Goal: Task Accomplishment & Management: Manage account settings

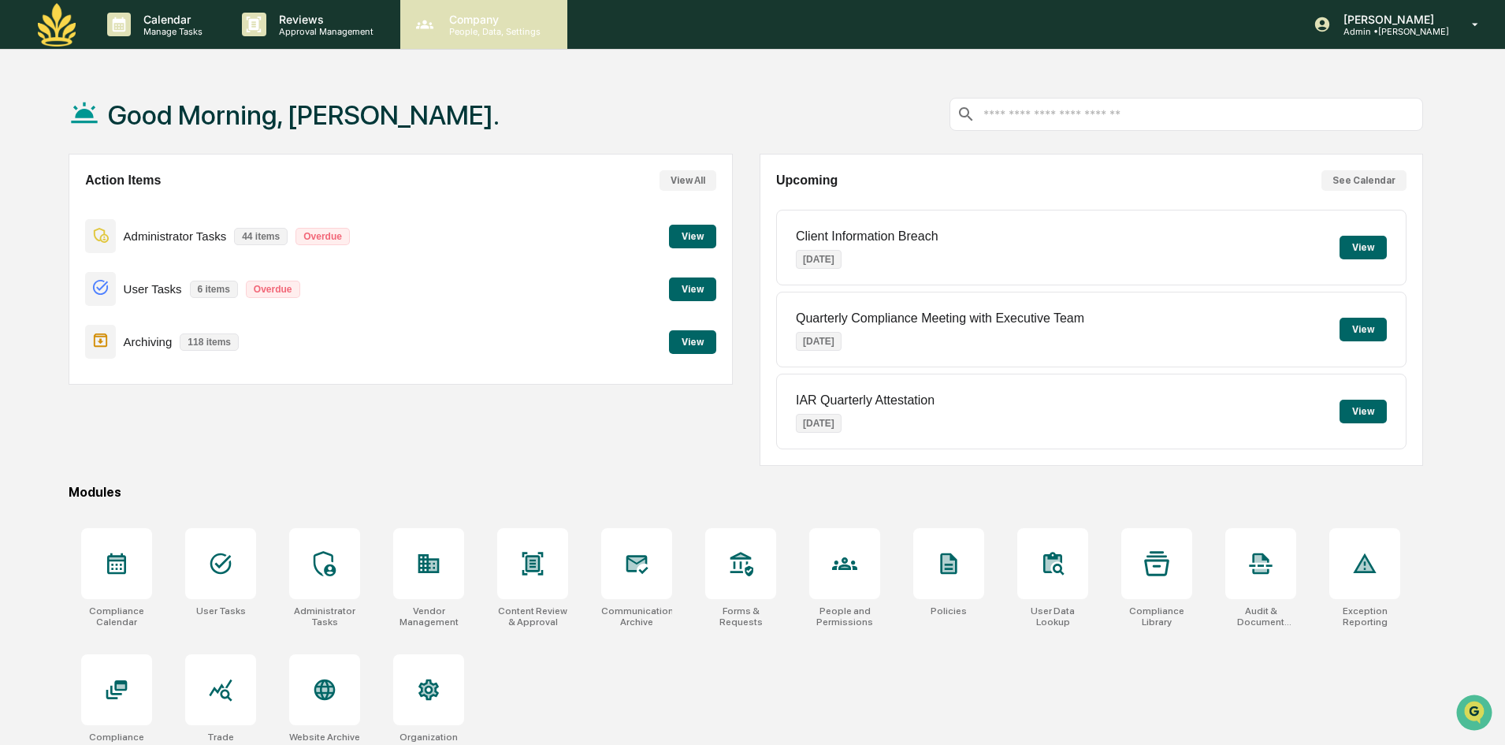
click at [471, 24] on p "Company" at bounding box center [493, 19] width 112 height 13
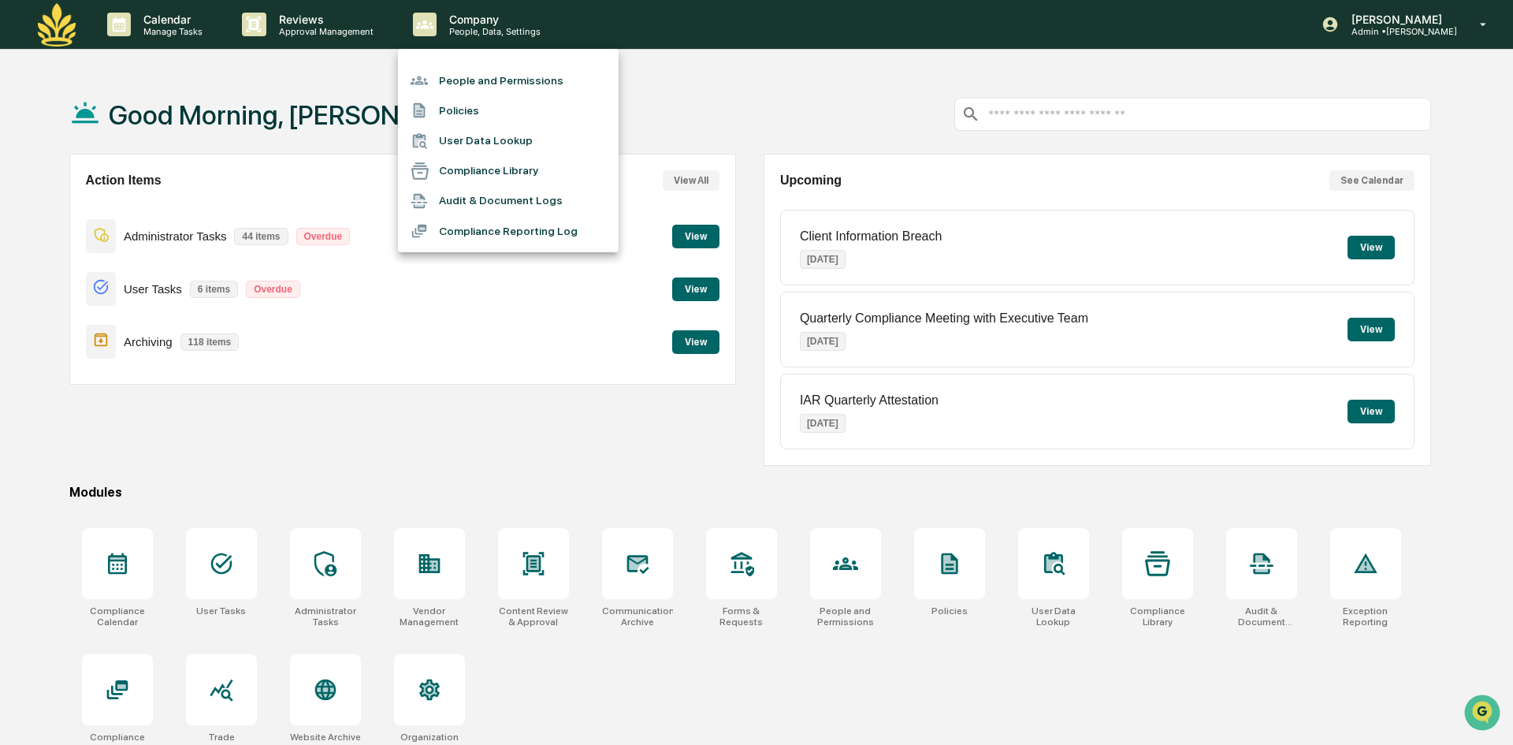
click at [467, 81] on li "People and Permissions" at bounding box center [508, 80] width 221 height 30
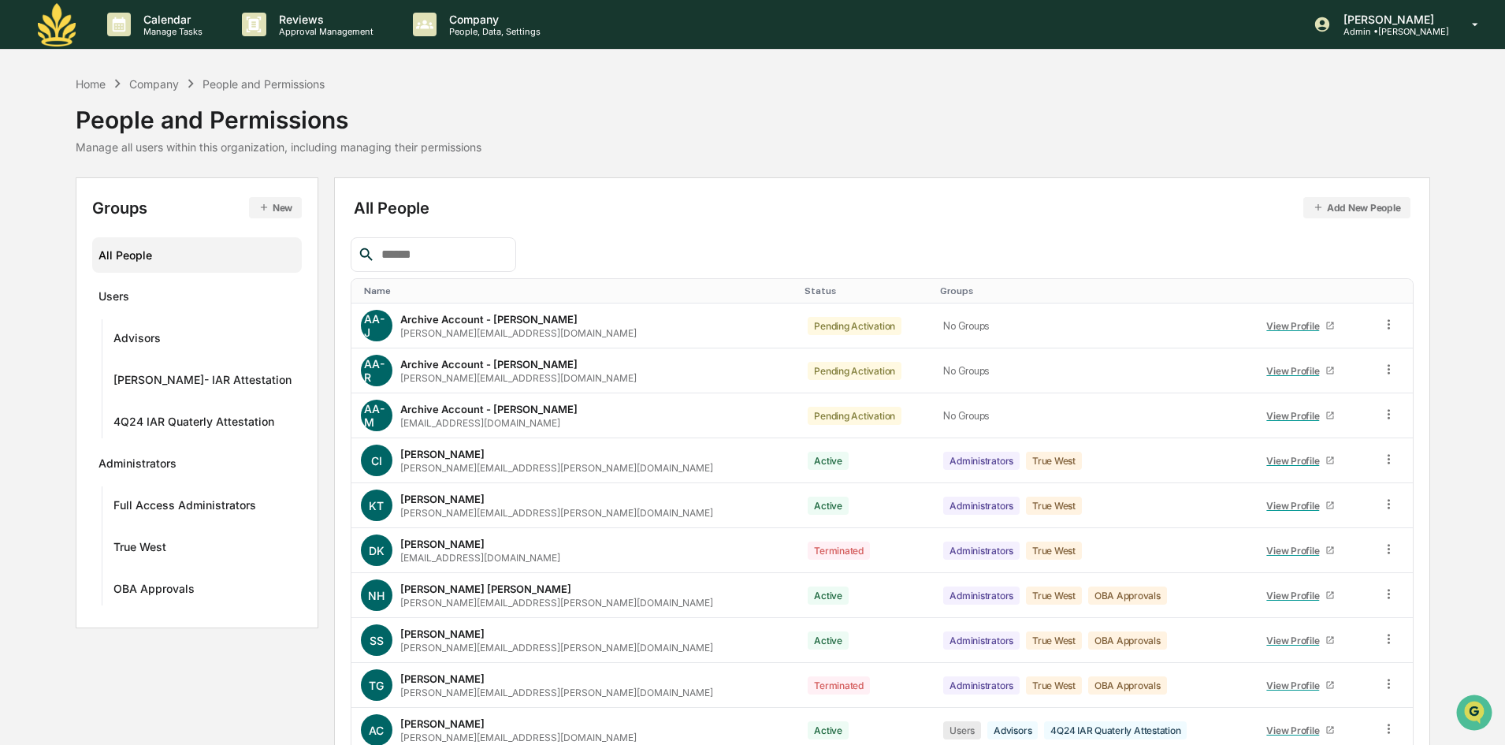
click at [392, 248] on input "text" at bounding box center [442, 254] width 134 height 20
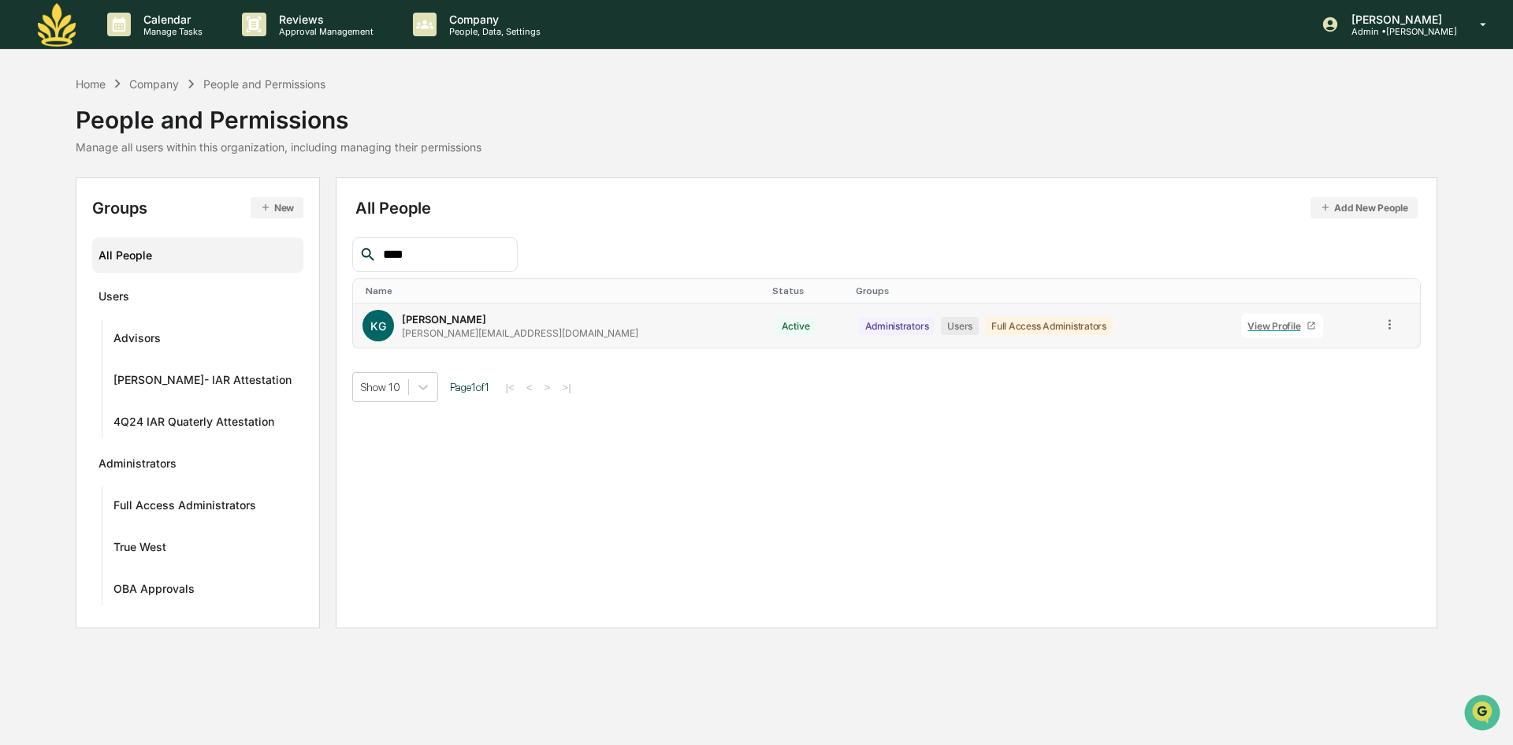
click at [1382, 328] on icon at bounding box center [1389, 324] width 15 height 15
click at [1290, 381] on div "Change Status" at bounding box center [1317, 381] width 136 height 19
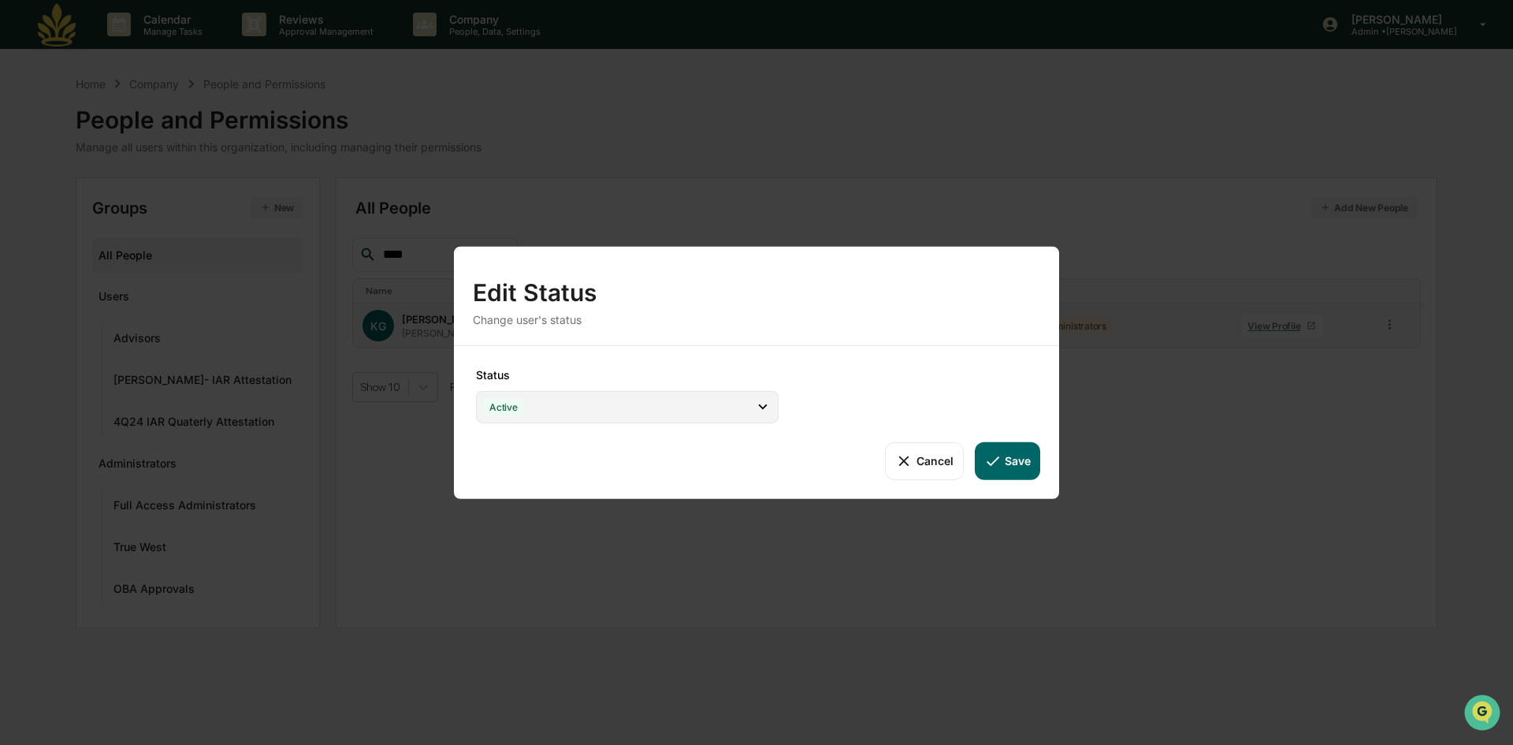
click at [757, 400] on icon at bounding box center [762, 406] width 17 height 17
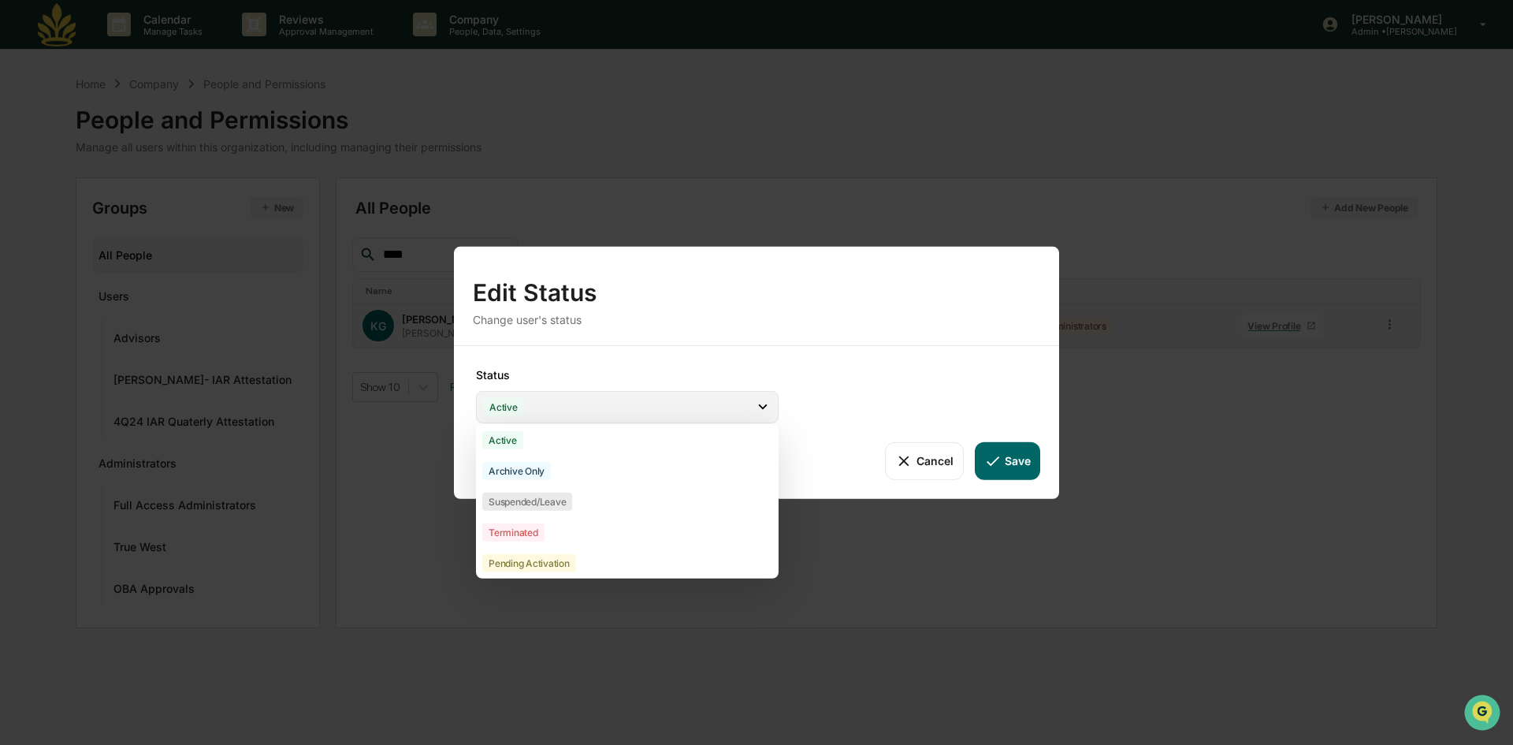
click at [661, 403] on div "Active" at bounding box center [627, 406] width 303 height 32
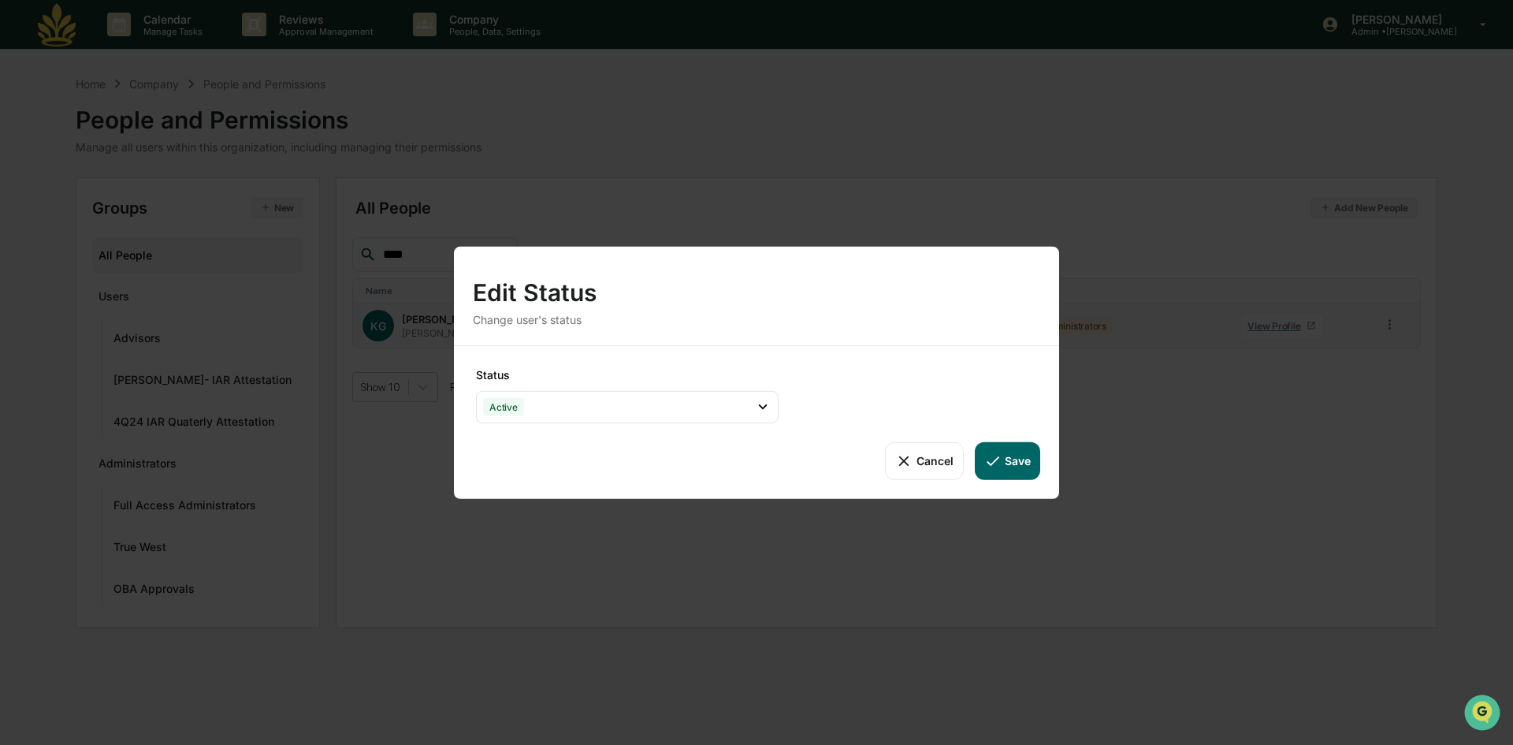
click at [998, 467] on icon at bounding box center [992, 460] width 17 height 17
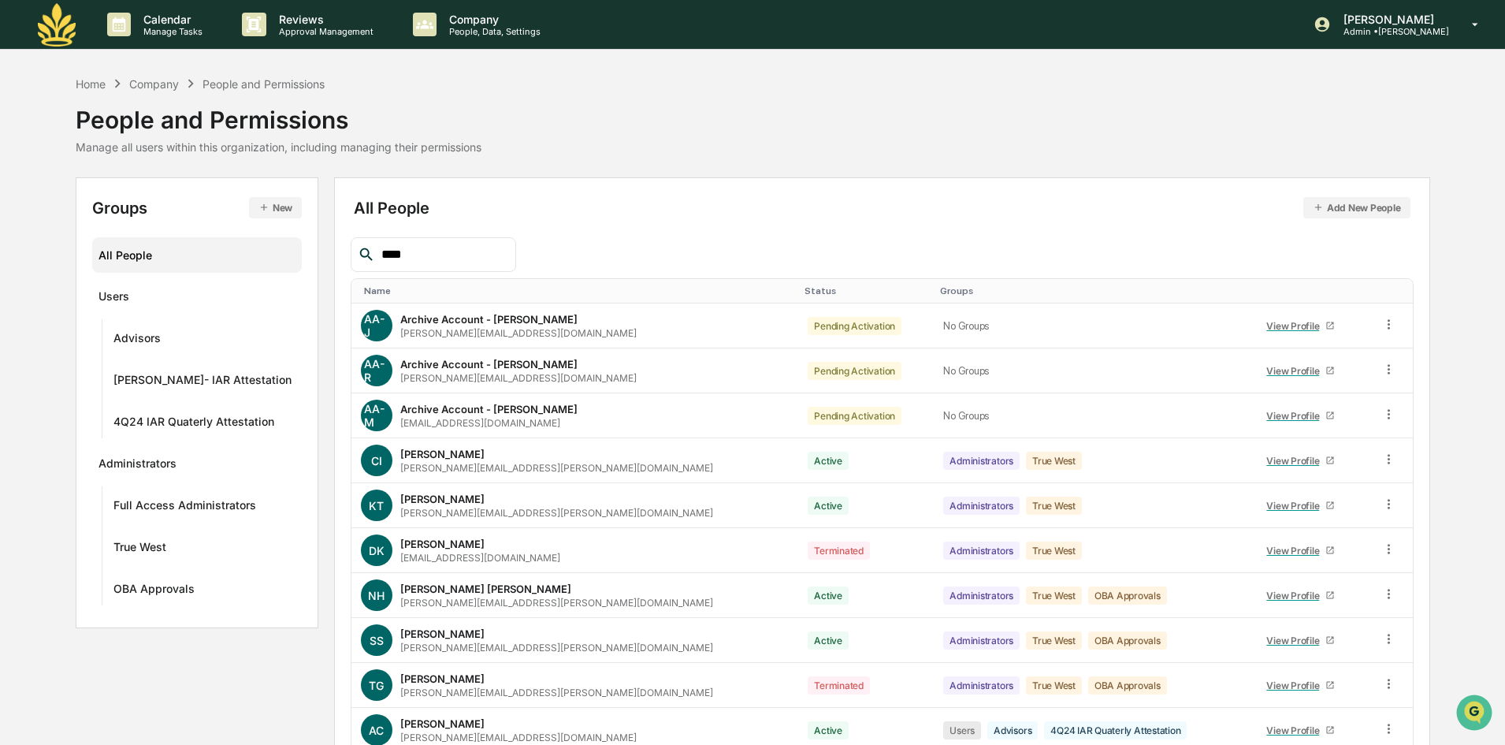
click at [431, 250] on input "****" at bounding box center [442, 254] width 134 height 20
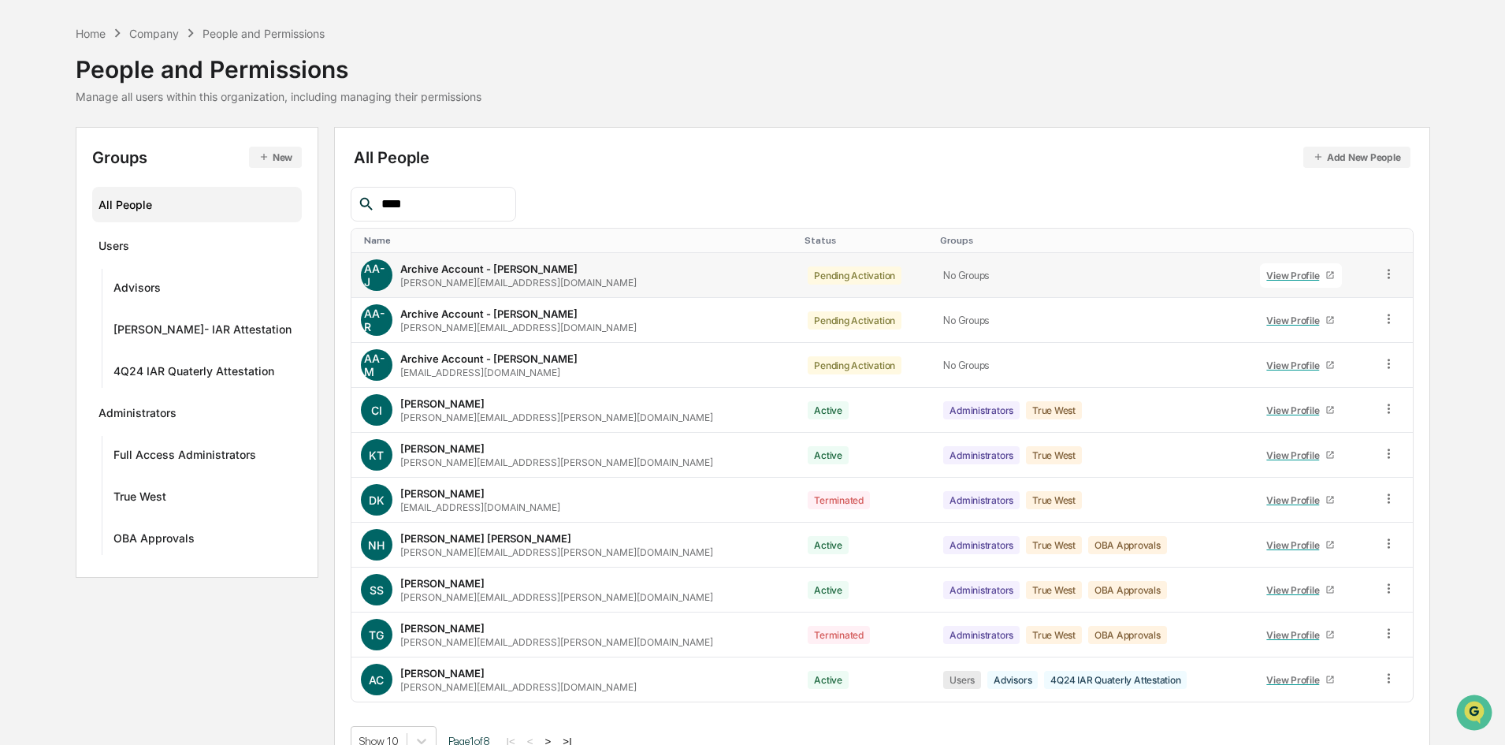
scroll to position [78, 0]
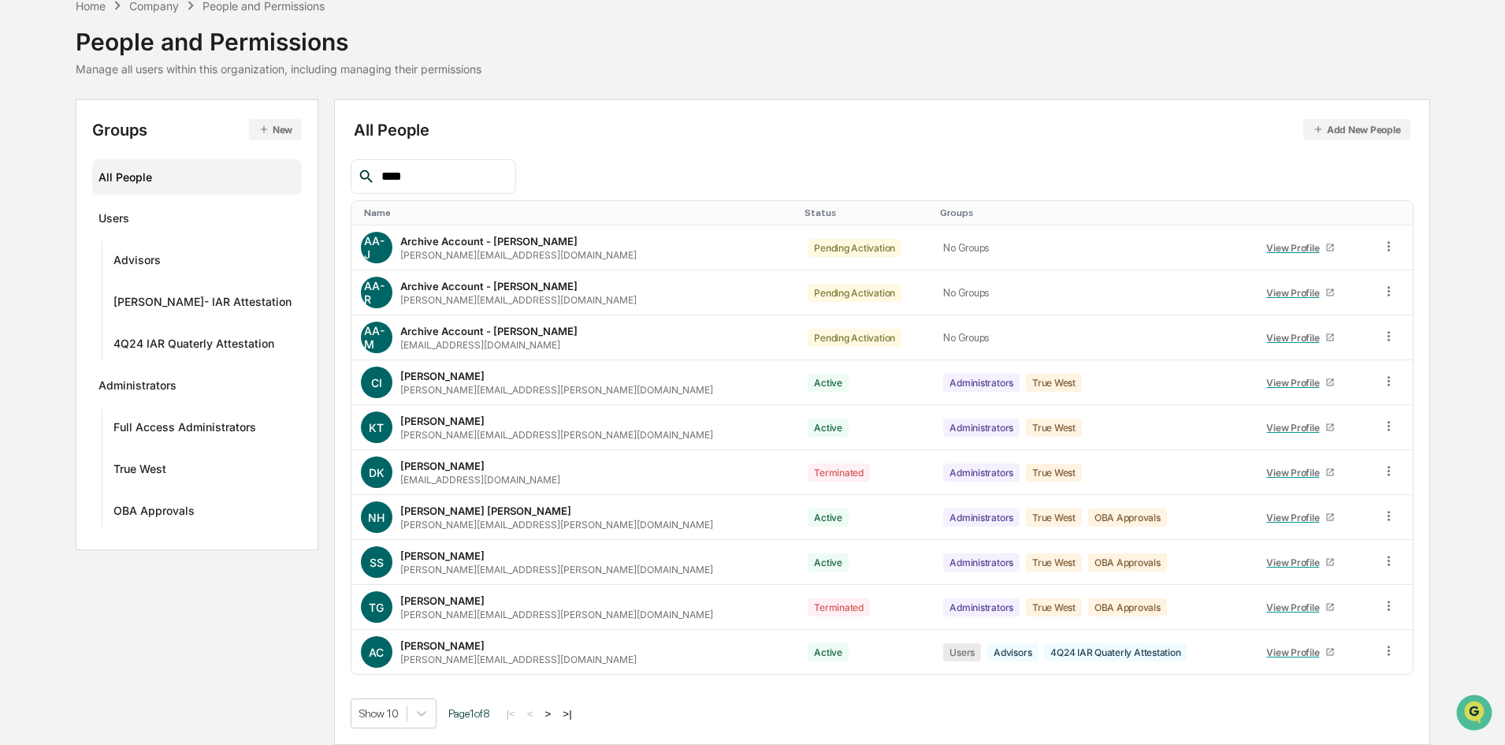
click at [463, 176] on input "****" at bounding box center [442, 176] width 134 height 20
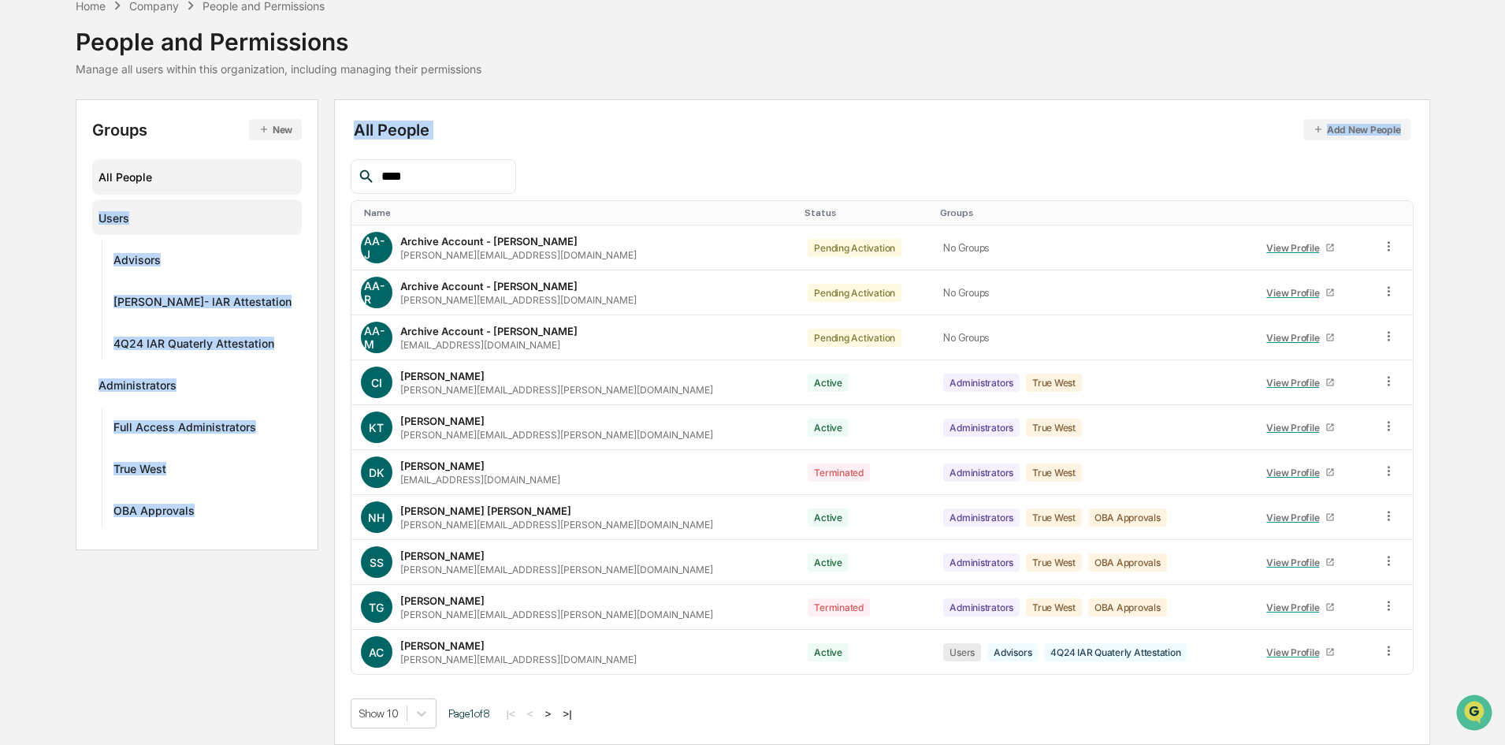
drag, startPoint x: 443, startPoint y: 162, endPoint x: 288, endPoint y: 203, distance: 159.6
click at [288, 203] on div "Groups New All People Users Advisors [PERSON_NAME]- IAR Attestation 4Q24 IAR Qu…" at bounding box center [753, 421] width 1355 height 645
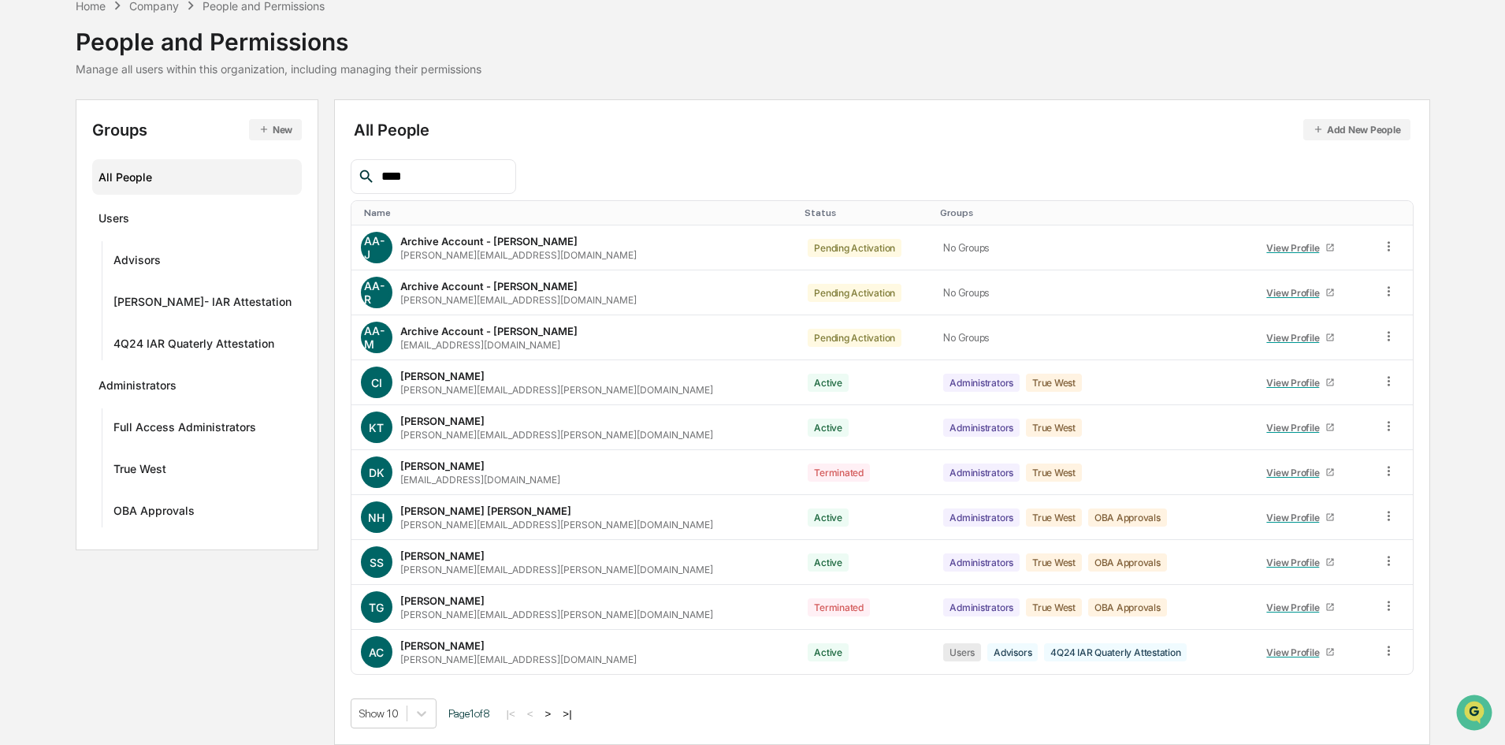
drag, startPoint x: 422, startPoint y: 176, endPoint x: 210, endPoint y: 195, distance: 212.9
click at [211, 196] on div "Groups New All People Users Advisors [PERSON_NAME]- IAR Attestation 4Q24 IAR Qu…" at bounding box center [753, 421] width 1355 height 645
type input "****"
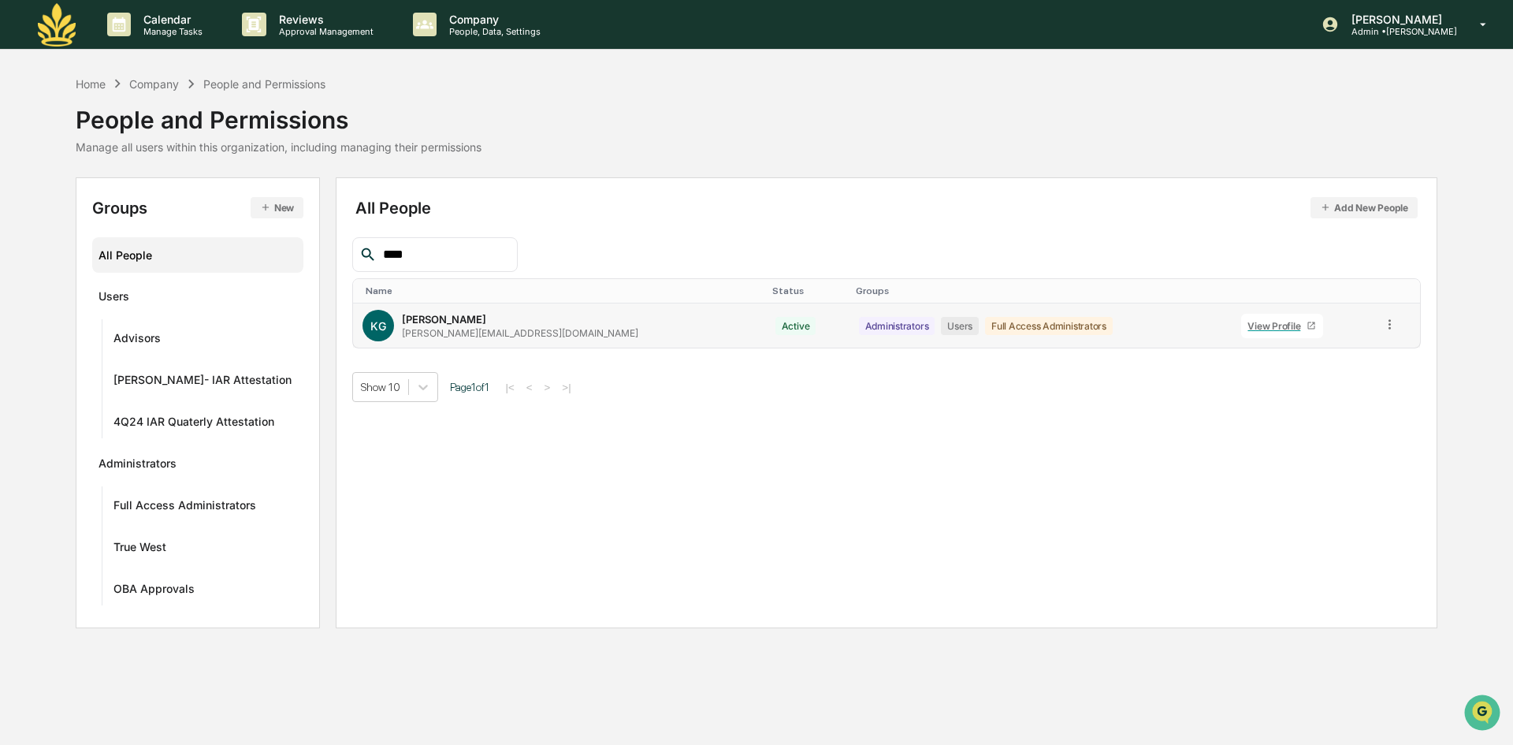
click at [1247, 328] on div "View Profile" at bounding box center [1276, 326] width 59 height 12
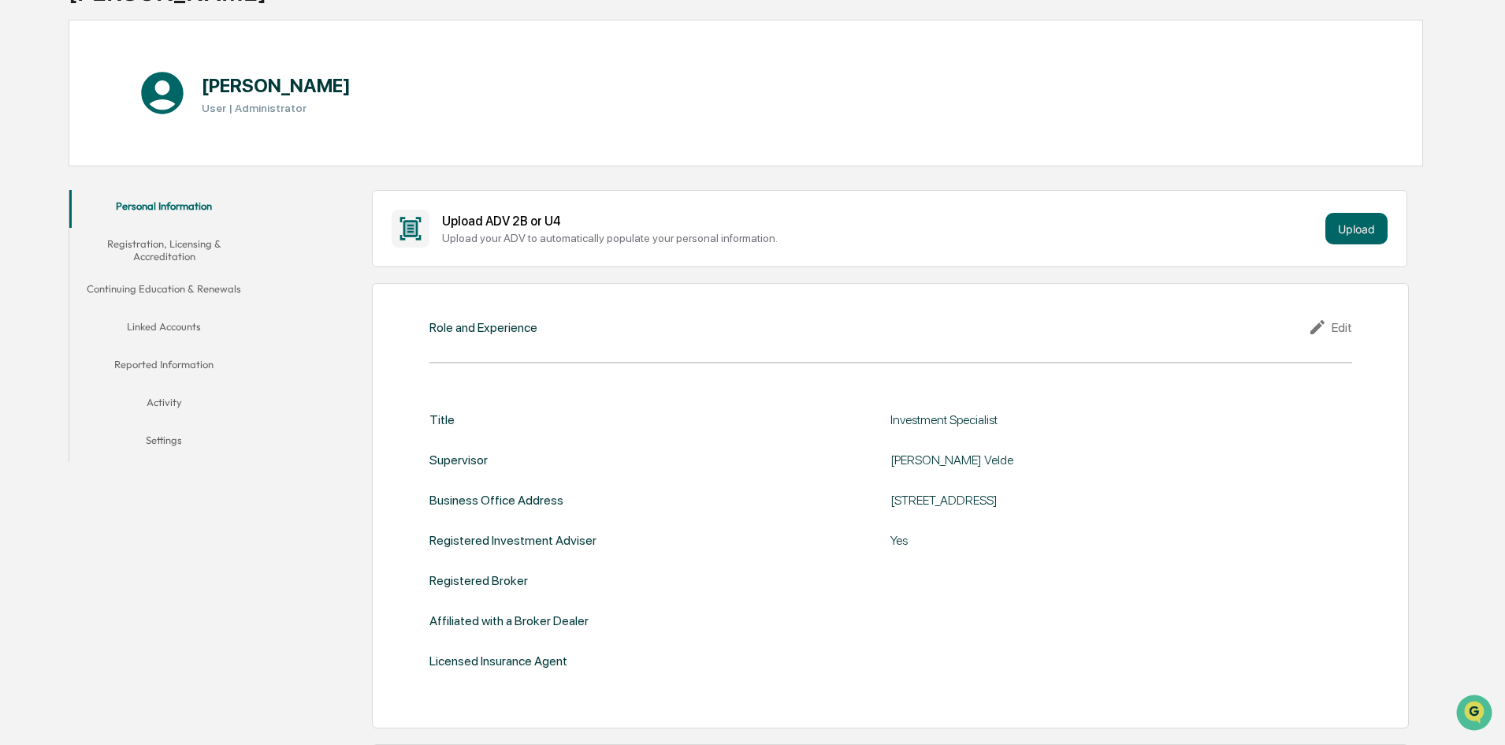
scroll to position [315, 0]
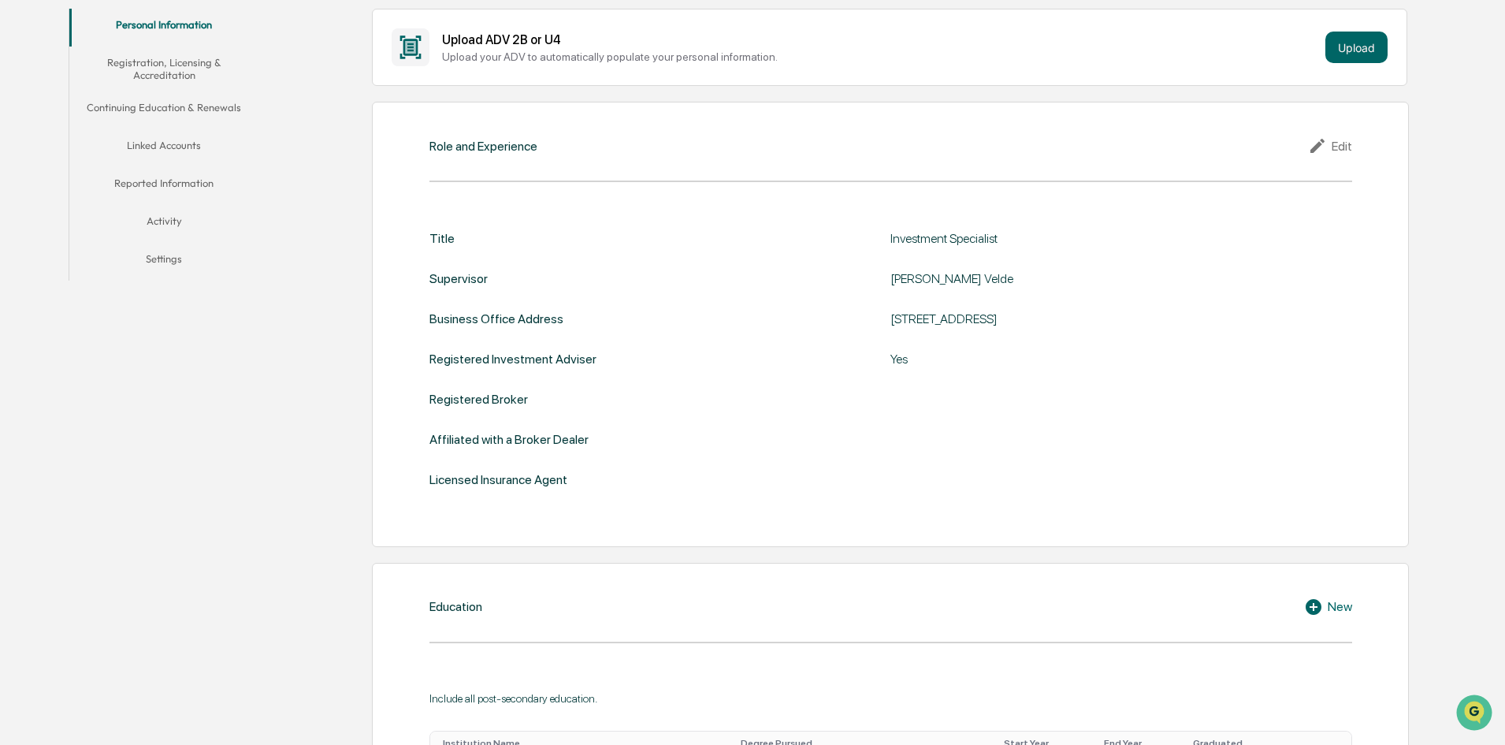
click at [167, 74] on button "Registration, Licensing & Accreditation" at bounding box center [163, 68] width 189 height 45
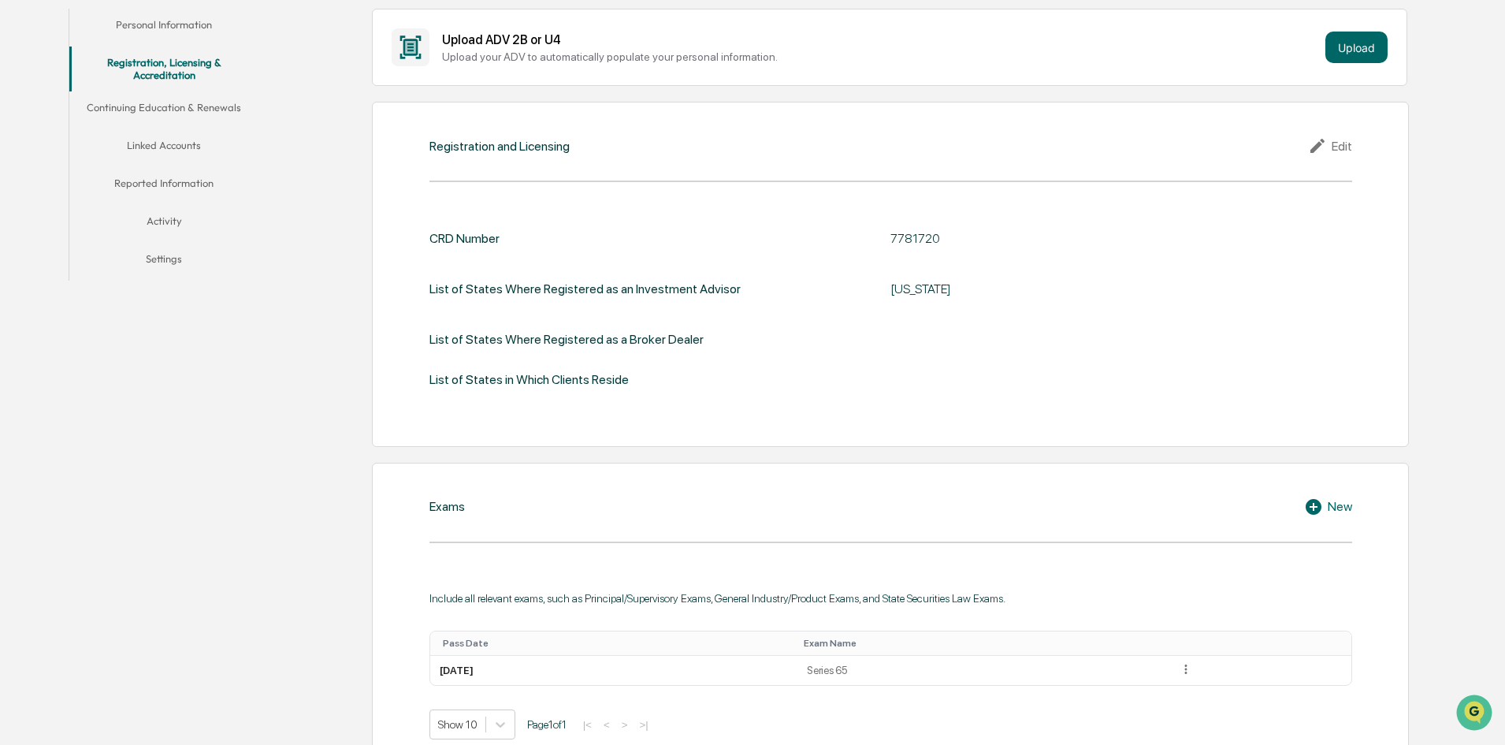
click at [153, 147] on button "Linked Accounts" at bounding box center [163, 148] width 189 height 38
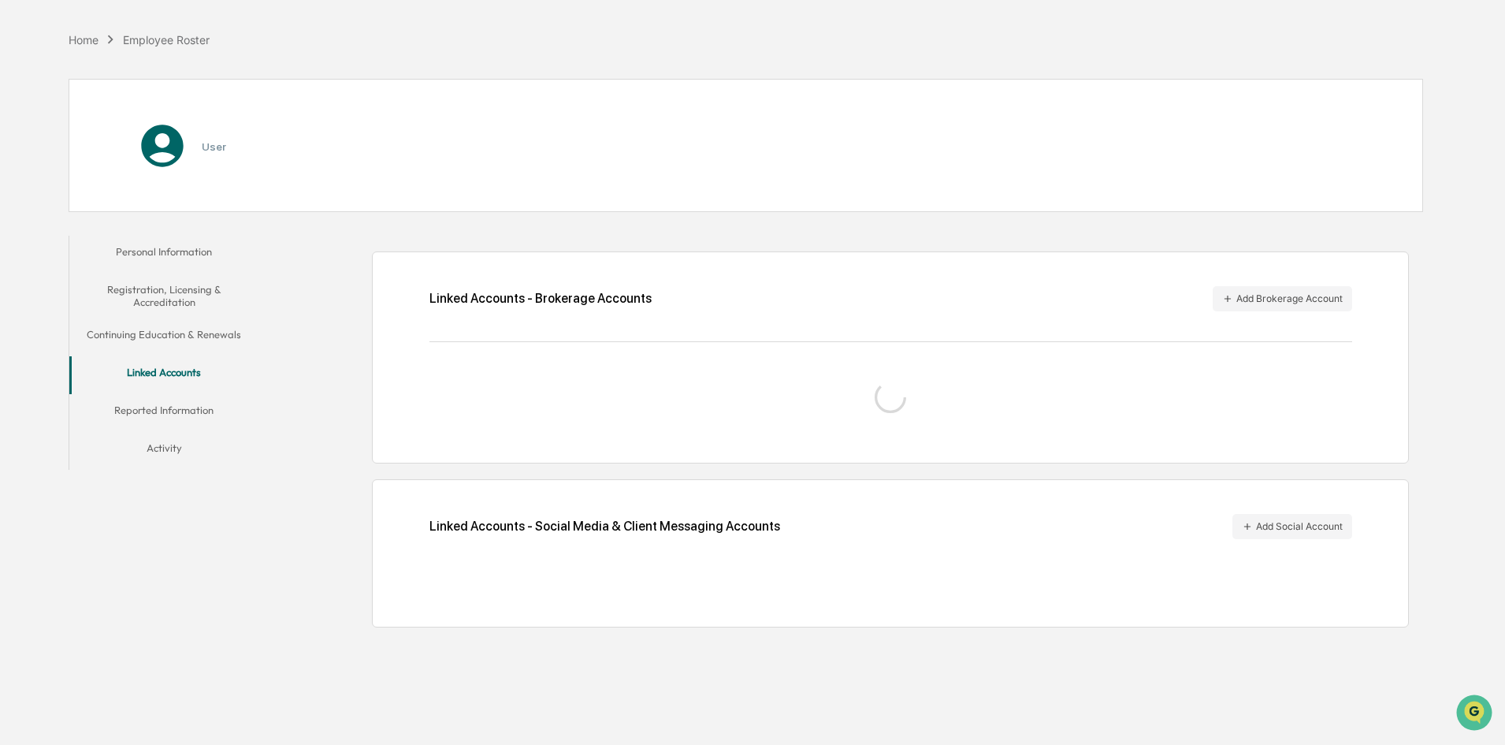
scroll to position [75, 0]
